Goal: Navigation & Orientation: Find specific page/section

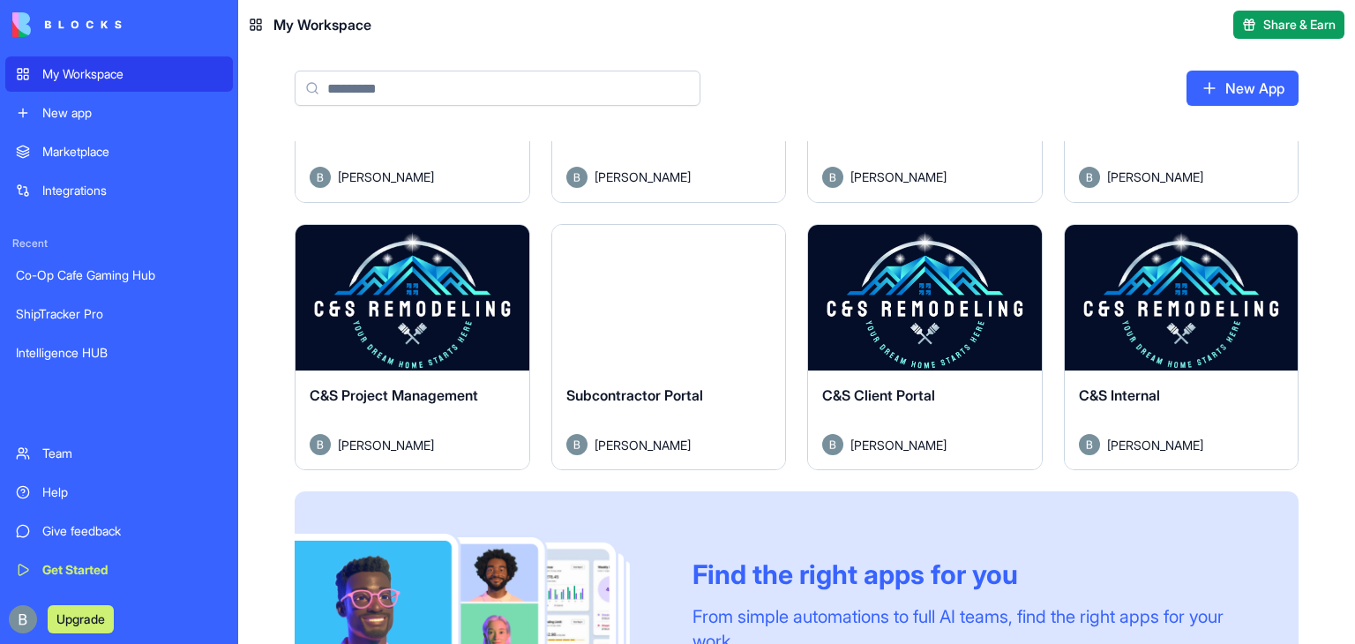
scroll to position [722, 0]
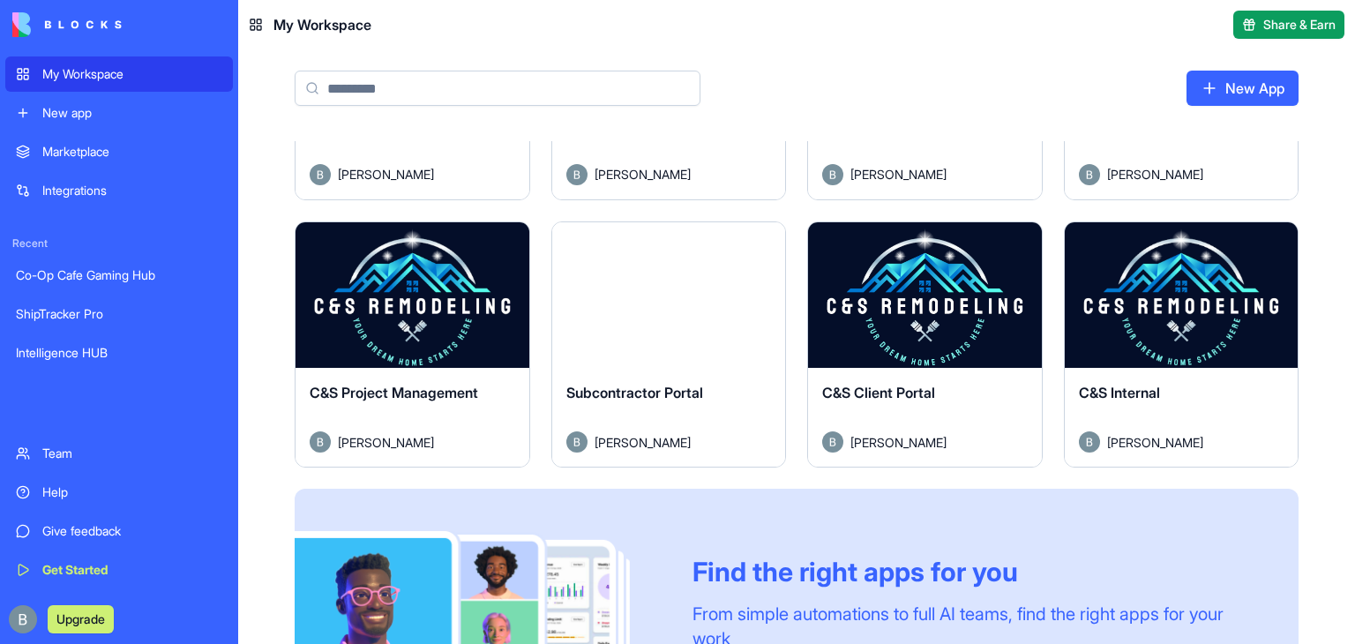
click at [429, 294] on button "Launch" at bounding box center [412, 295] width 132 height 35
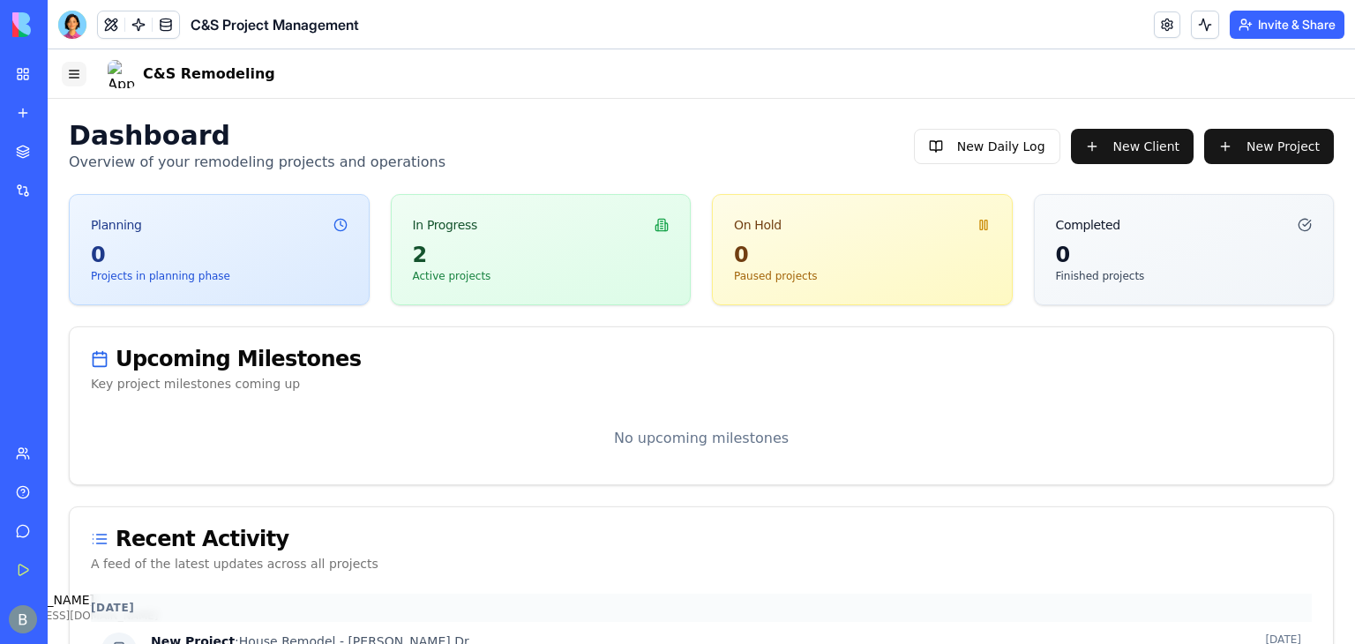
click at [76, 78] on button "Toggle Navigation Menu" at bounding box center [74, 74] width 25 height 25
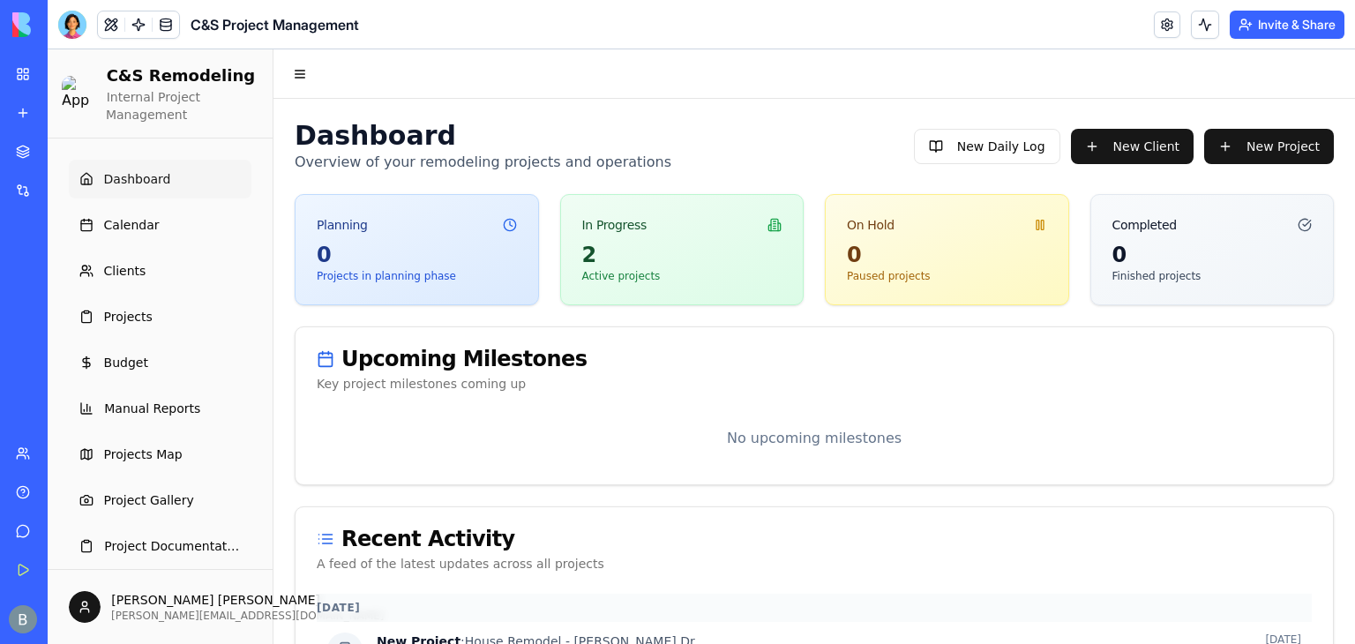
scroll to position [63, 0]
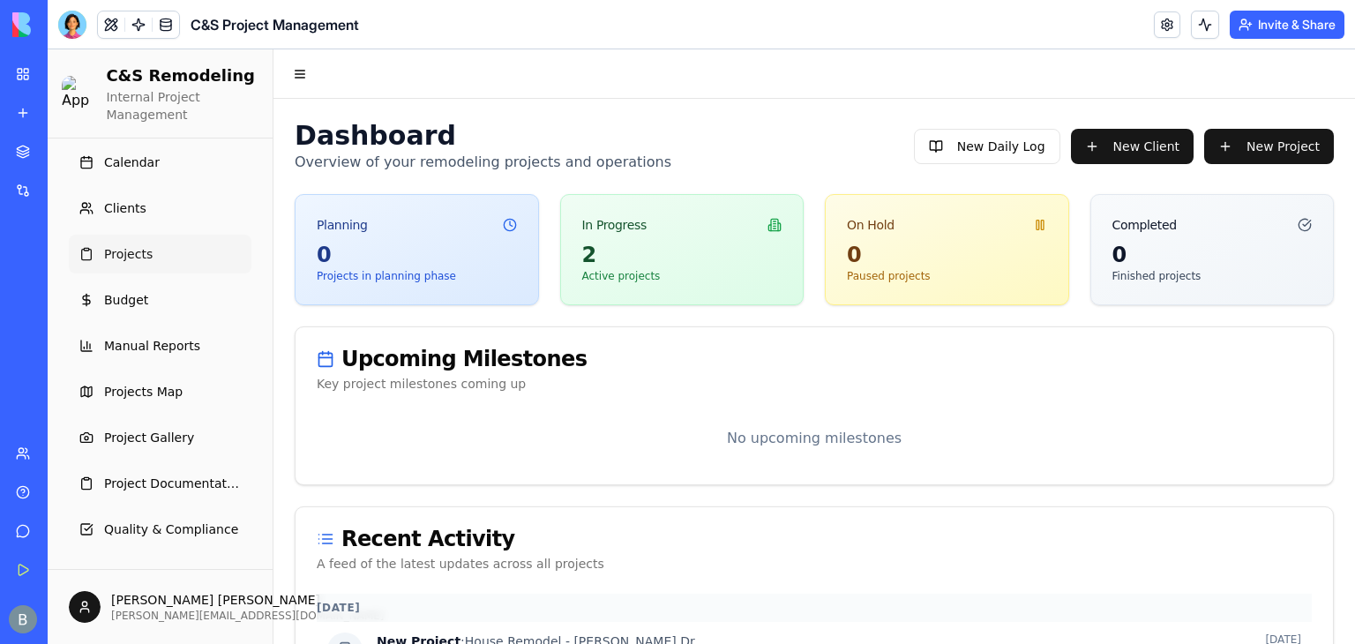
click at [171, 266] on link "Projects" at bounding box center [160, 254] width 183 height 39
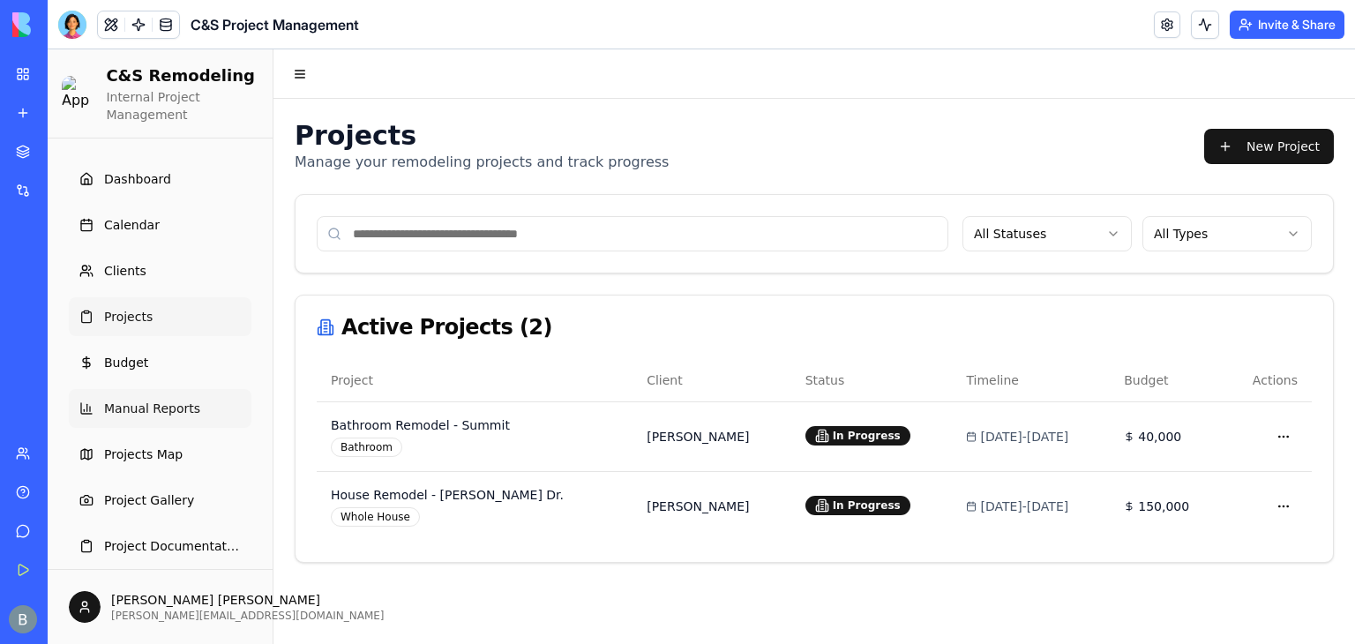
scroll to position [63, 0]
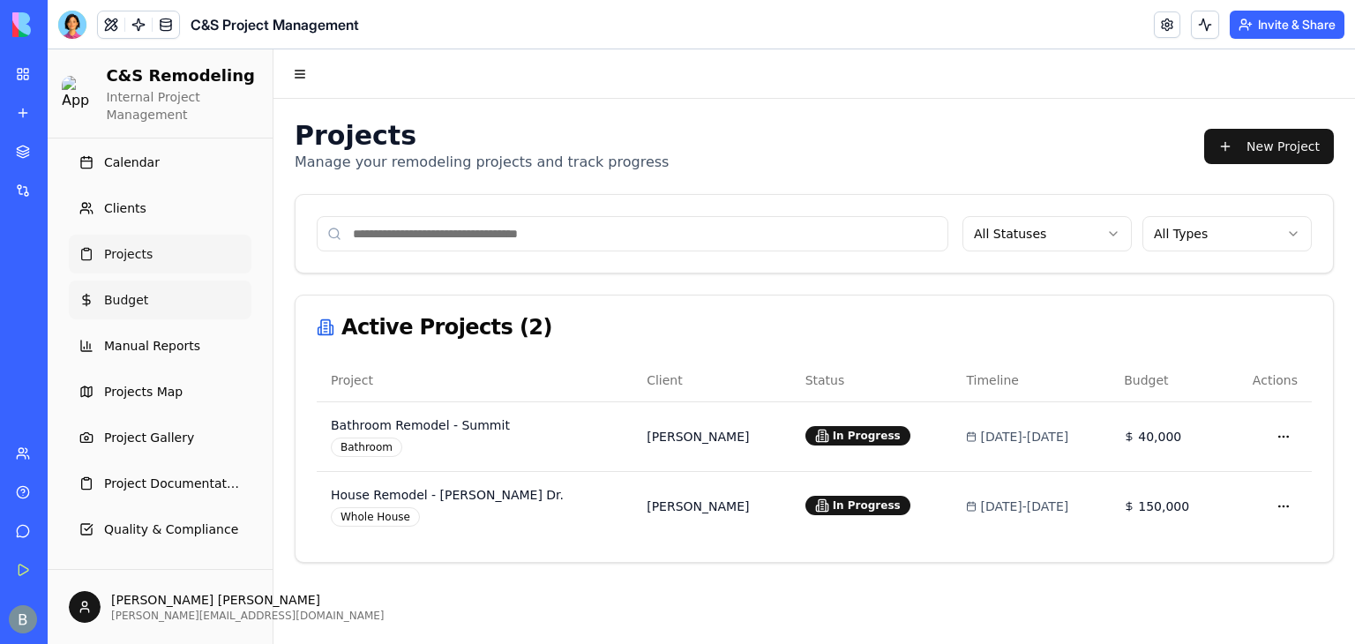
click at [168, 299] on link "Budget" at bounding box center [160, 299] width 183 height 39
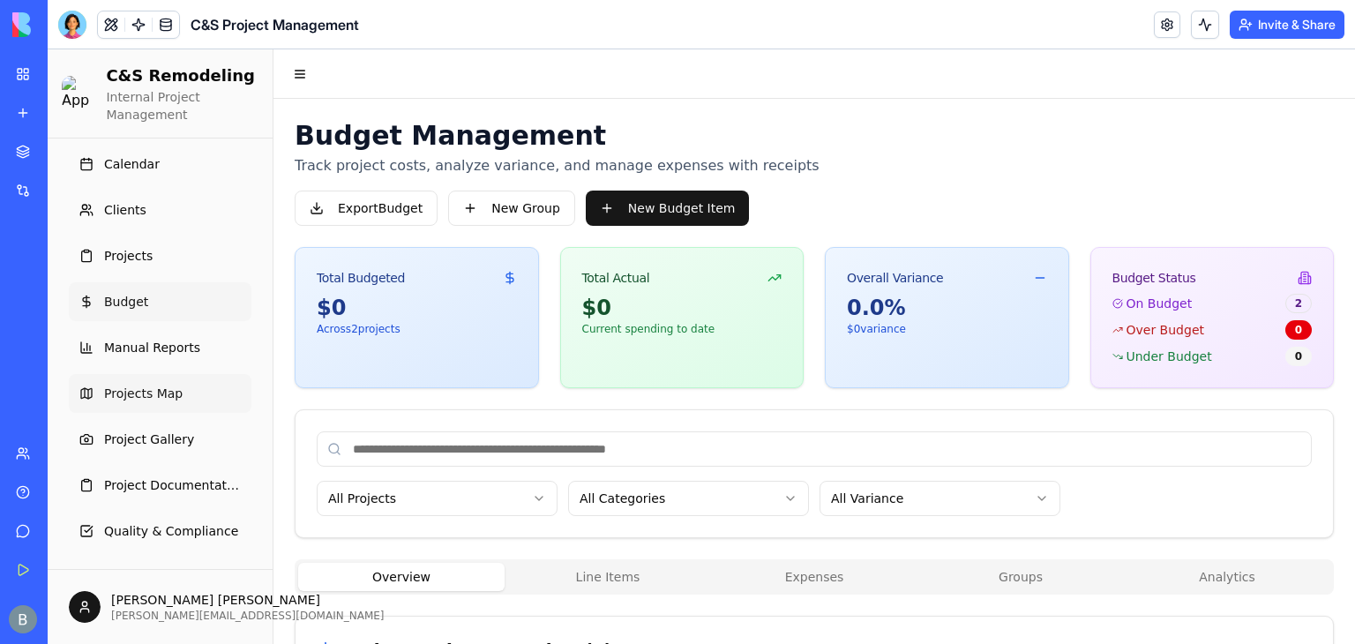
click at [182, 400] on link "Projects Map" at bounding box center [160, 393] width 183 height 39
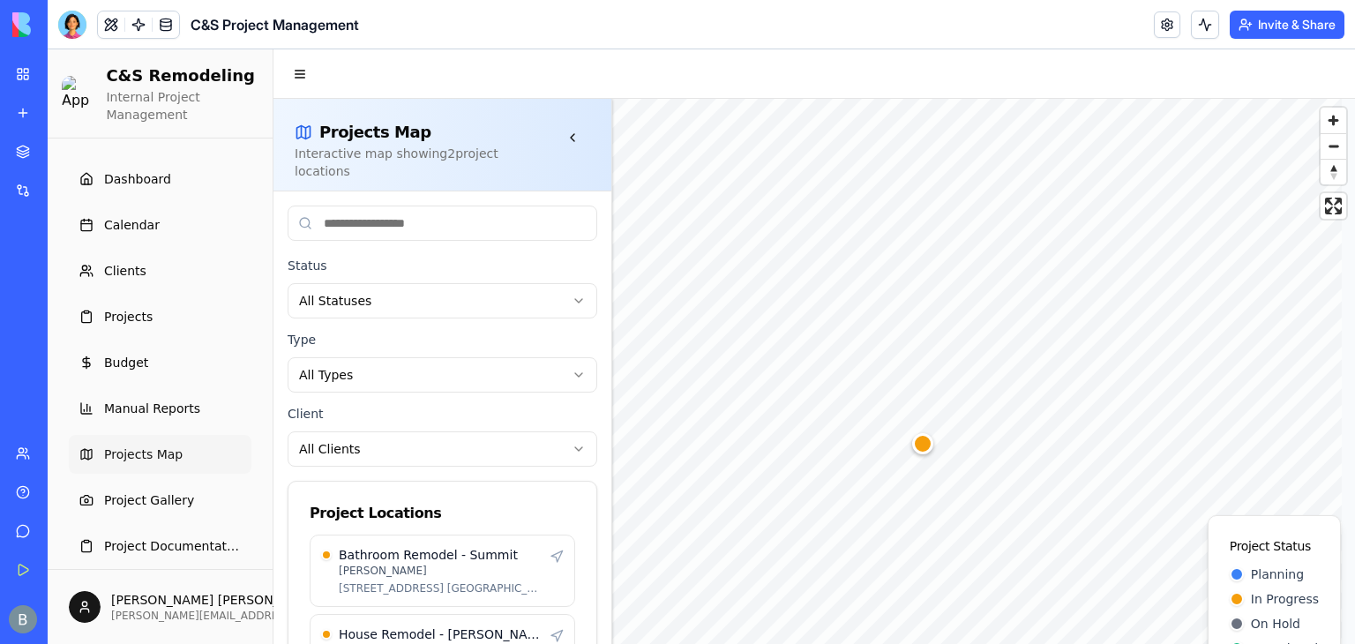
click at [928, 445] on div "Map marker" at bounding box center [922, 443] width 21 height 21
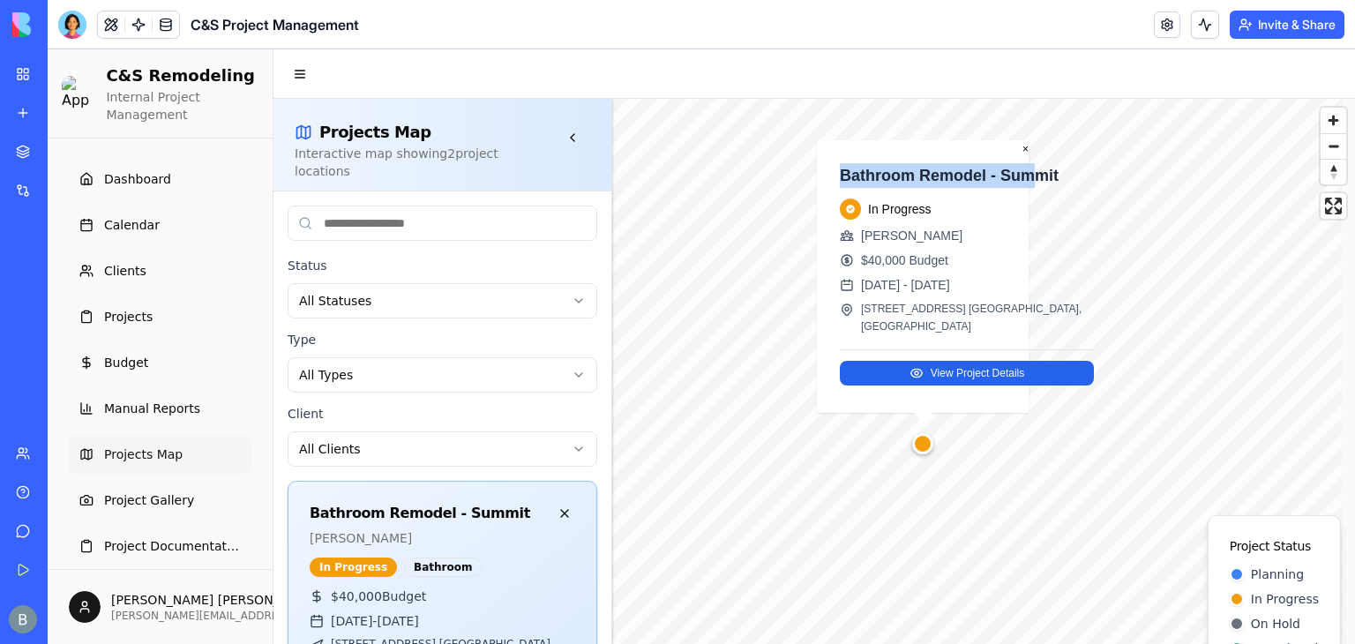
click at [1128, 184] on div "© Mapbox © OpenStreetMap Improve this map Bathroom Remodel - Summit In Progress…" at bounding box center [983, 396] width 743 height 594
click at [986, 273] on div "In Progress [PERSON_NAME] $40,000 Budget [DATE] - [DATE] [STREET_ADDRESS] [GEOG…" at bounding box center [967, 266] width 254 height 137
click at [1027, 149] on button "×" at bounding box center [1025, 149] width 6 height 18
